Goal: Task Accomplishment & Management: Manage account settings

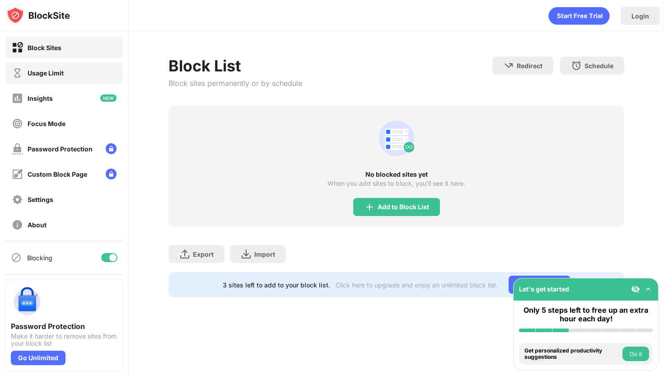
click at [44, 76] on div "Usage Limit" at bounding box center [46, 73] width 36 height 8
